Goal: Find specific page/section: Find specific page/section

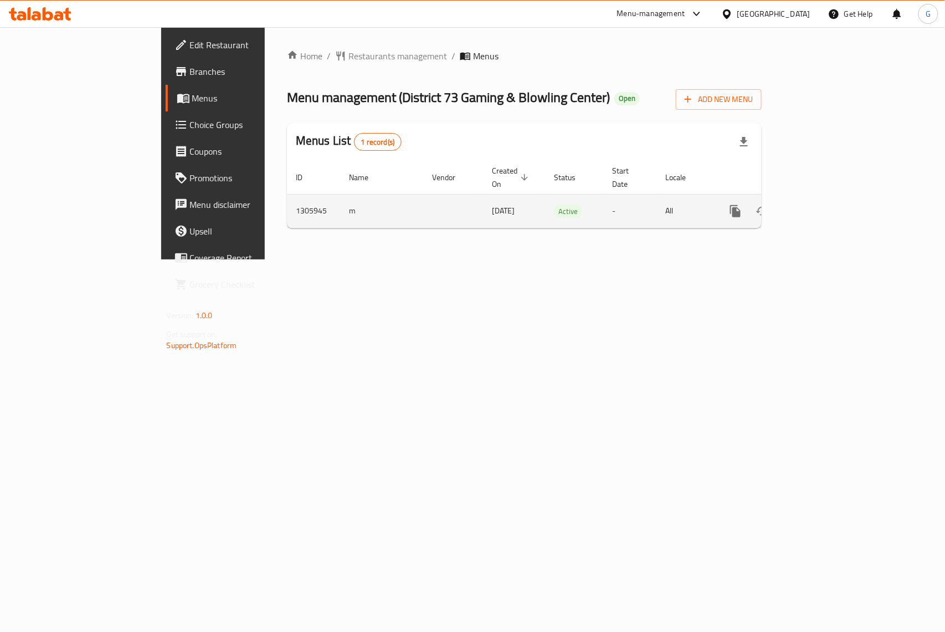
click at [822, 204] on icon "enhanced table" at bounding box center [815, 210] width 13 height 13
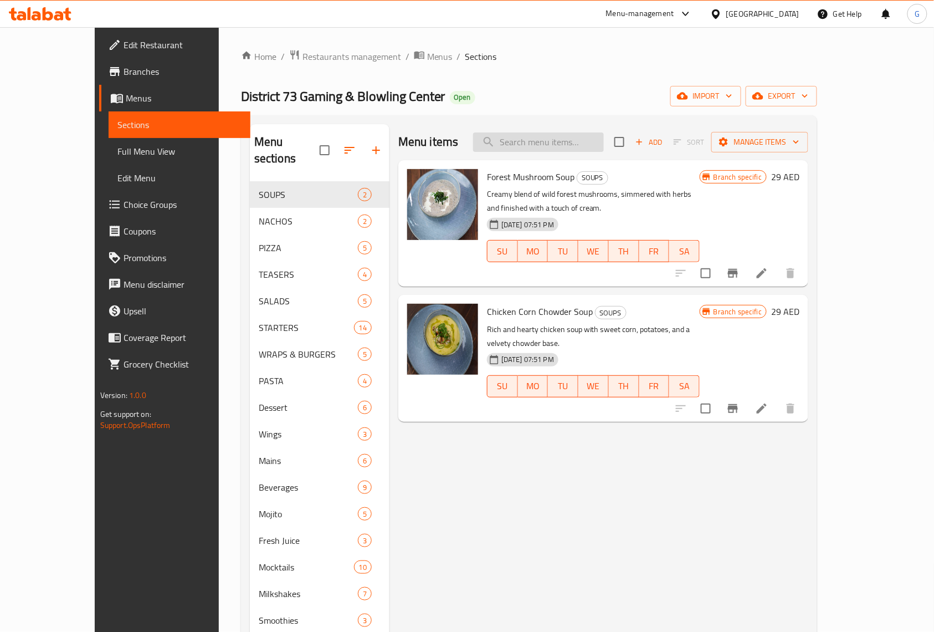
click at [583, 138] on input "search" at bounding box center [538, 141] width 131 height 19
paste input "TEXAN CRISPY CHICKEN"
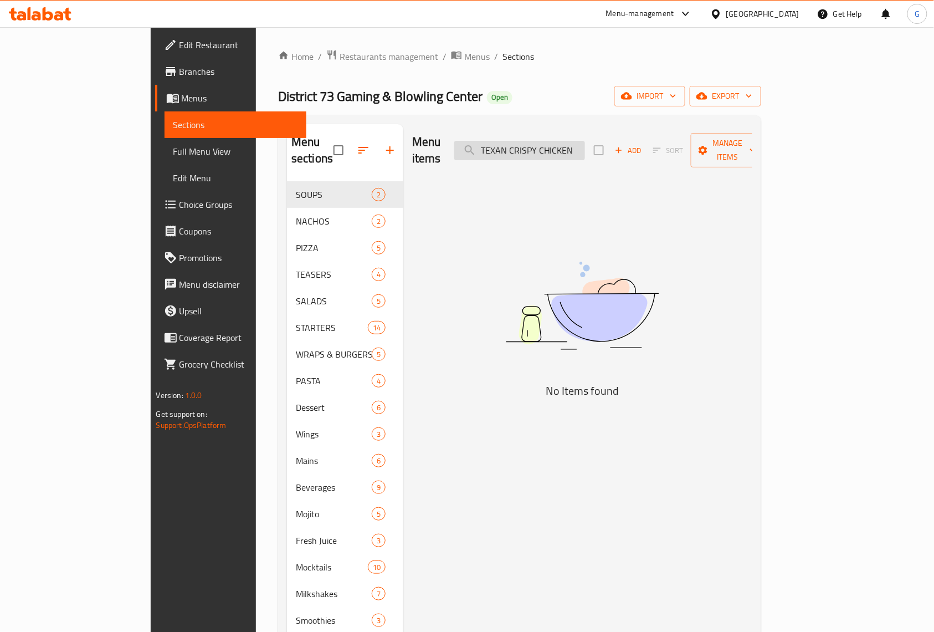
click at [585, 147] on input "TEXAN CRISPY CHICKEN" at bounding box center [519, 150] width 131 height 19
type input "T"
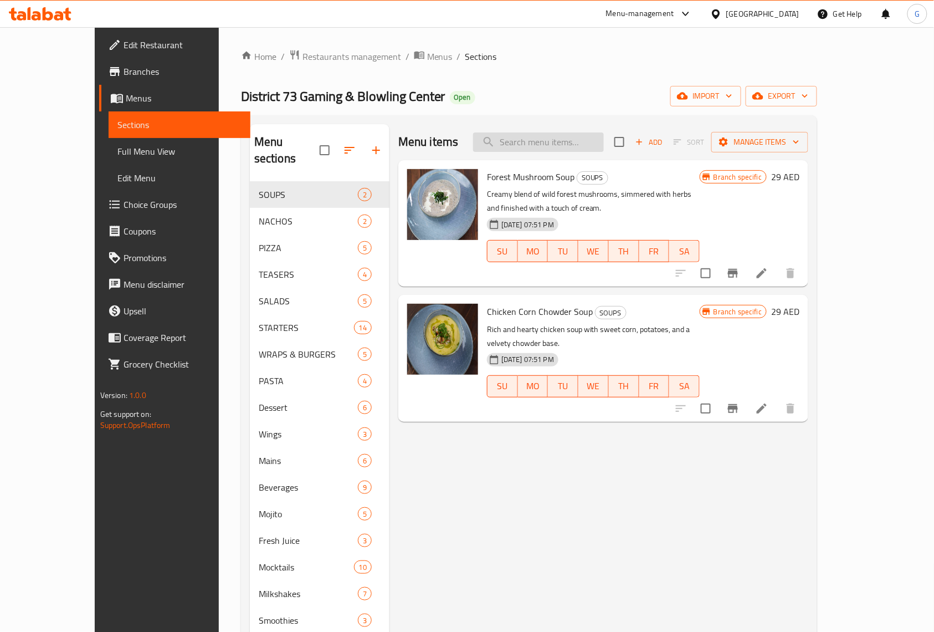
click at [552, 143] on input "search" at bounding box center [538, 141] width 131 height 19
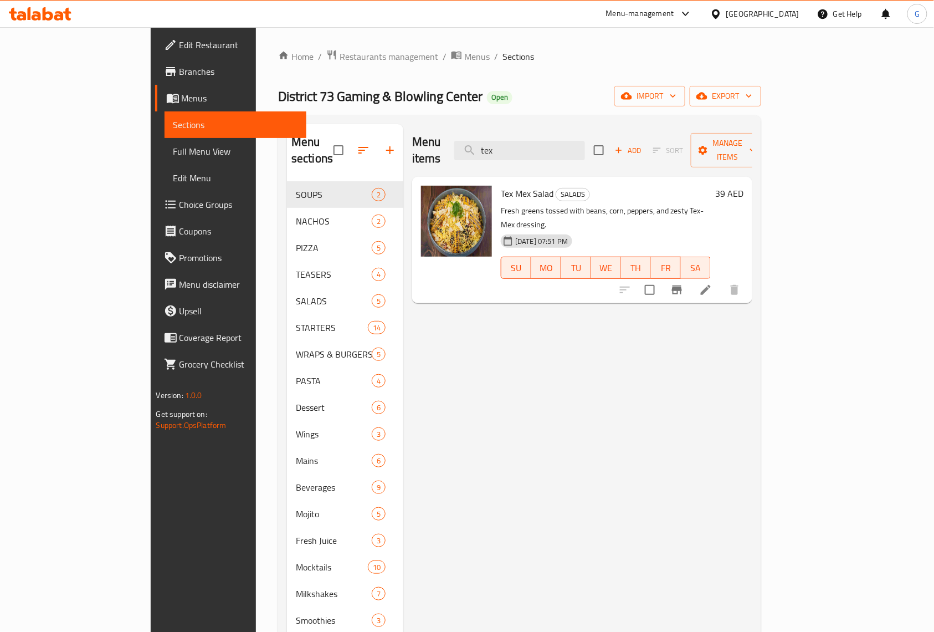
type input "tex"
click at [340, 50] on span "Restaurants management" at bounding box center [389, 56] width 99 height 13
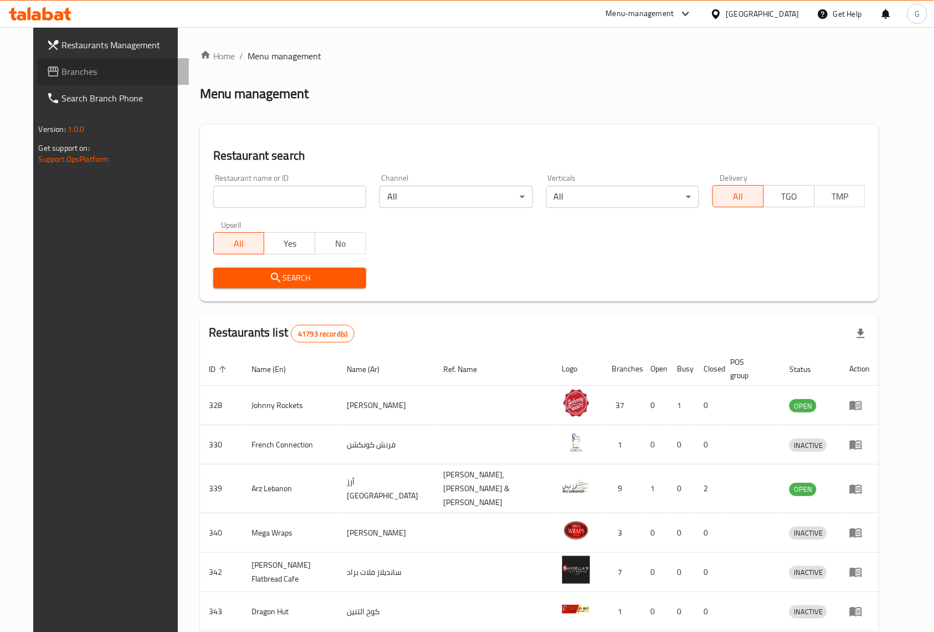
click at [67, 71] on span "Branches" at bounding box center [121, 71] width 119 height 13
